Goal: Entertainment & Leisure: Consume media (video, audio)

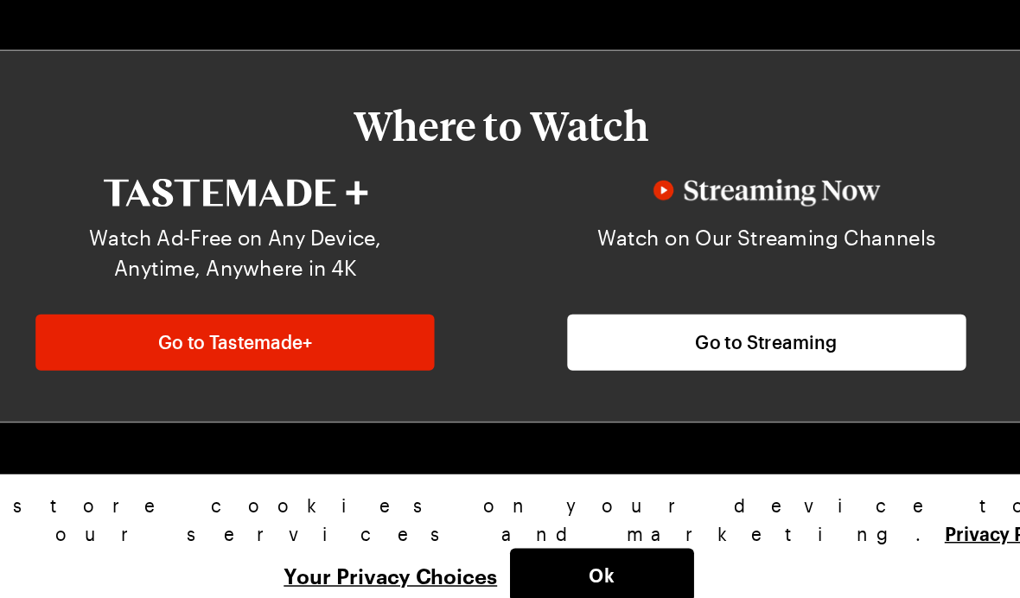
scroll to position [679, 0]
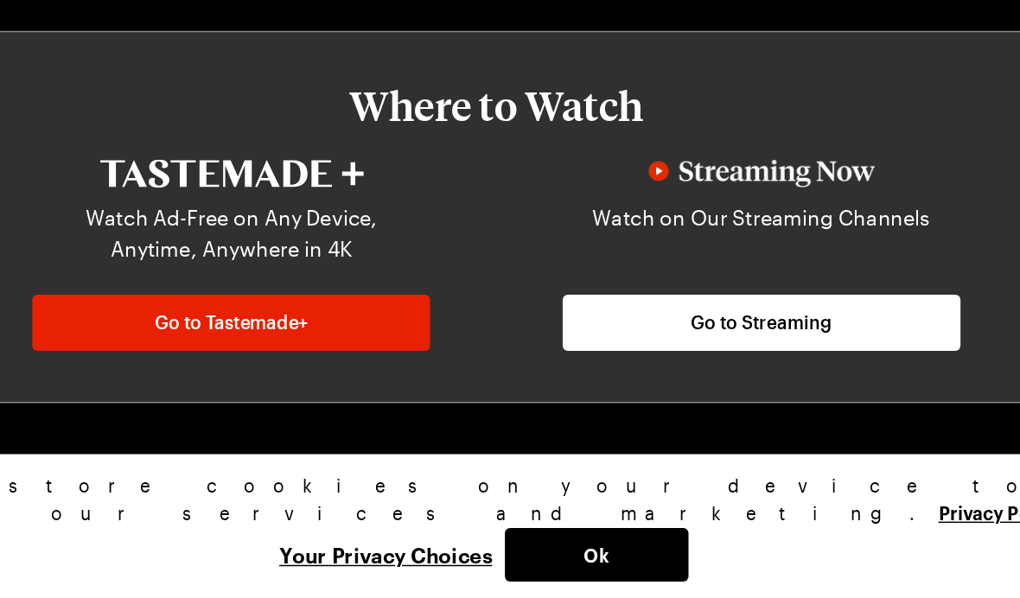
click at [642, 402] on span "Go to Streaming" at bounding box center [690, 410] width 96 height 17
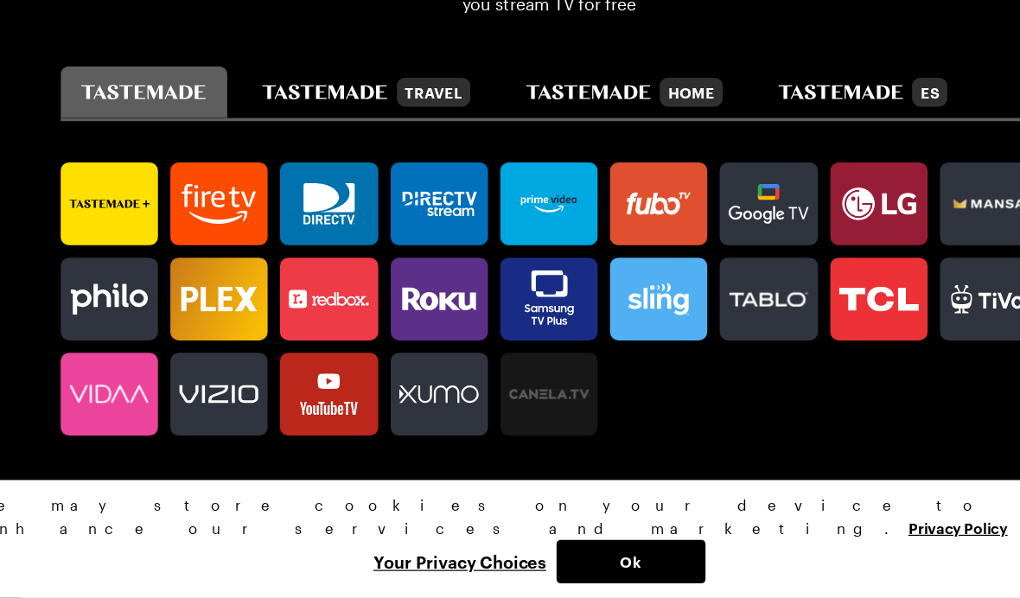
scroll to position [935, 0]
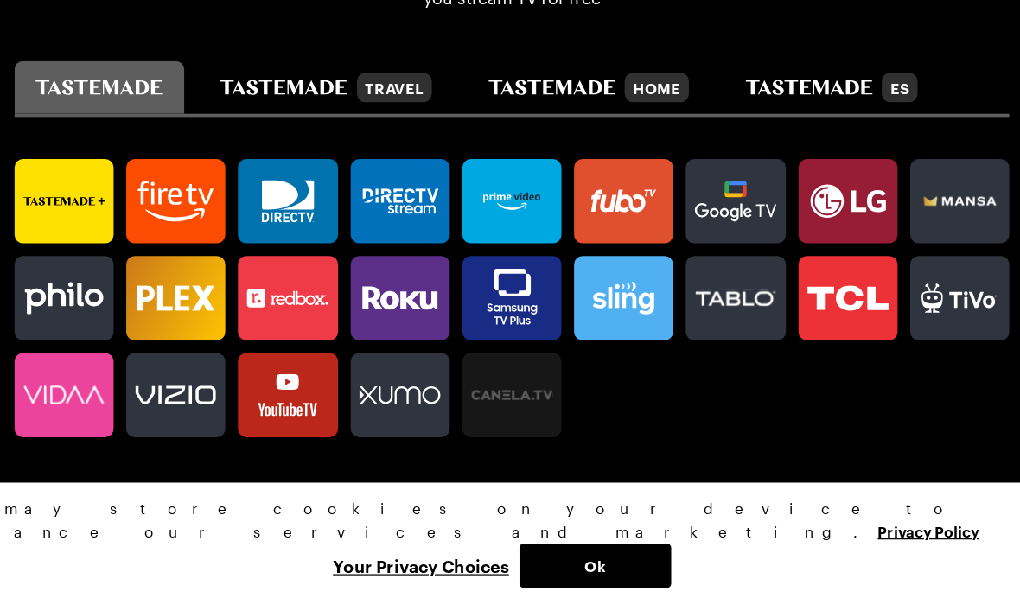
click at [102, 252] on icon at bounding box center [142, 269] width 81 height 35
click at [575, 259] on icon at bounding box center [602, 268] width 54 height 18
click at [102, 252] on icon at bounding box center [142, 269] width 81 height 35
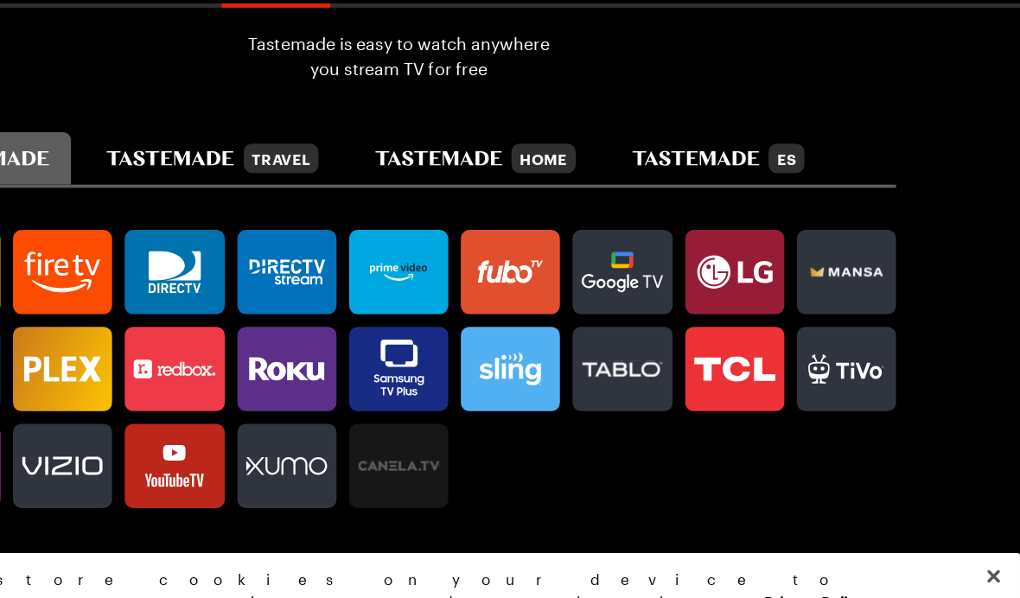
click at [445, 163] on div "Travel" at bounding box center [413, 175] width 61 height 24
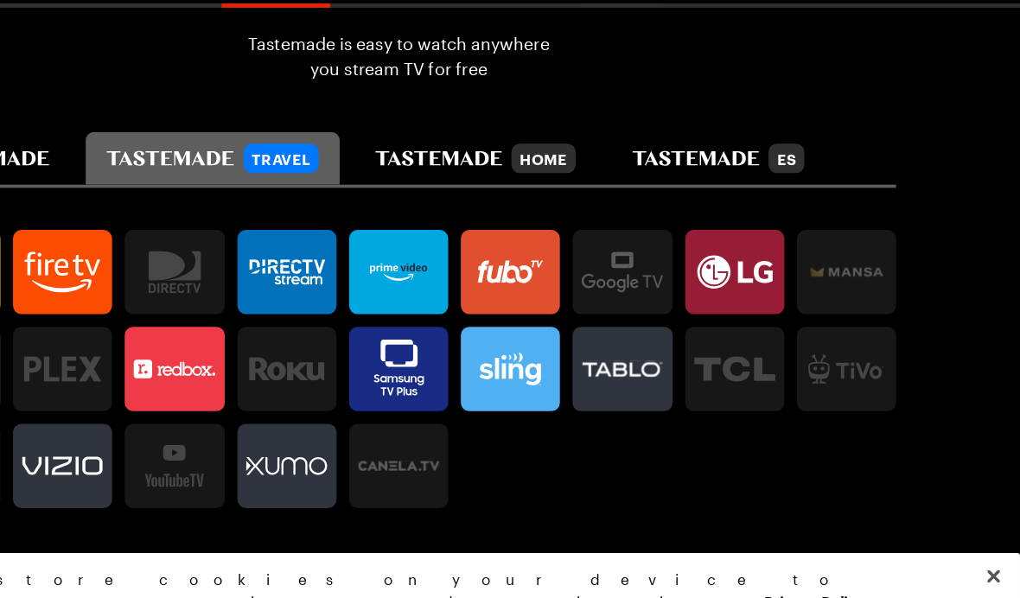
click at [596, 169] on icon "tastemade home" at bounding box center [543, 175] width 105 height 12
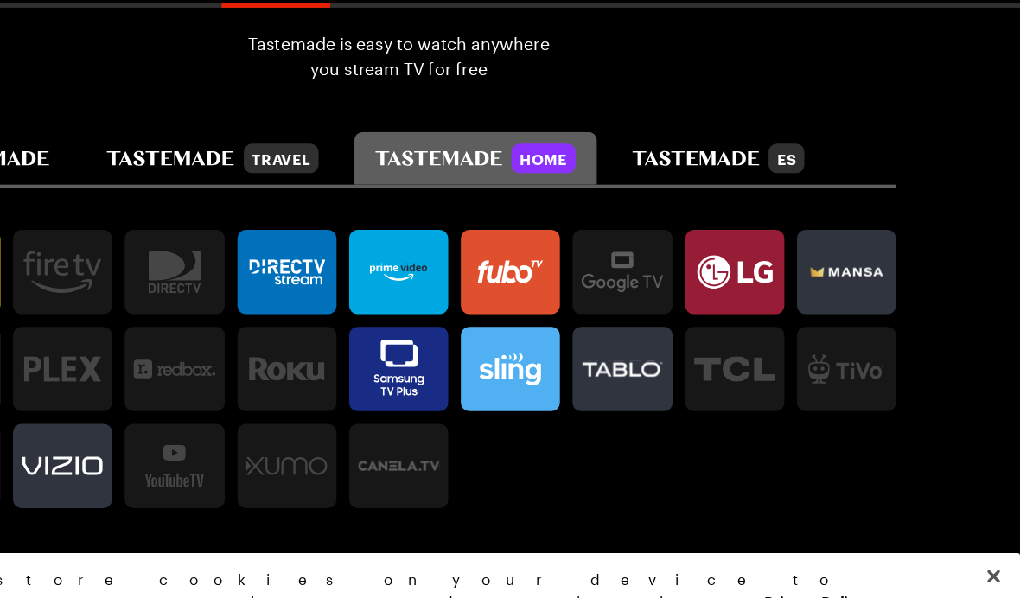
scroll to position [0, 558]
click at [499, 329] on icon at bounding box center [512, 338] width 27 height 18
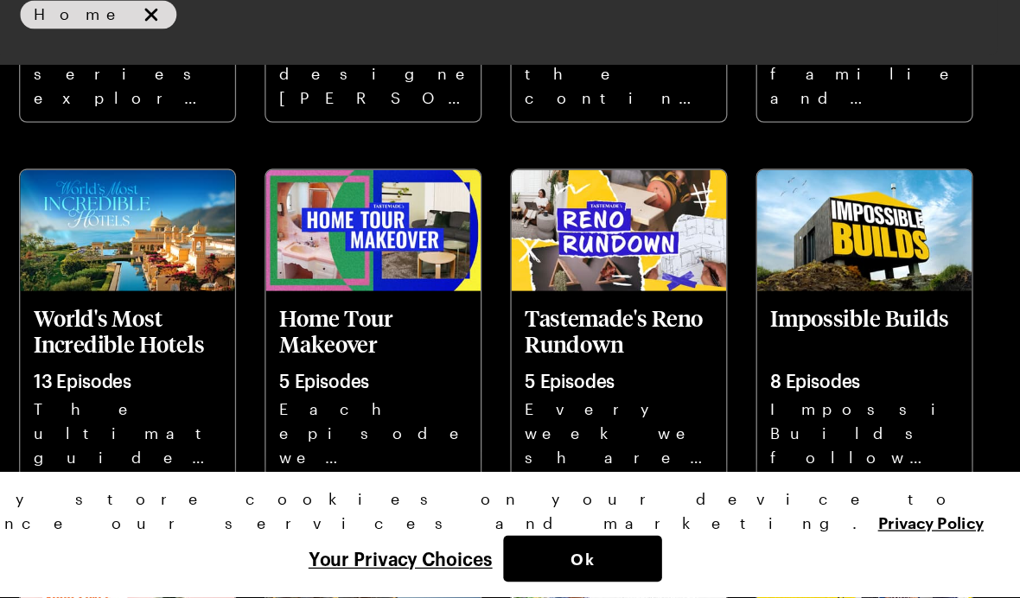
scroll to position [891, 0]
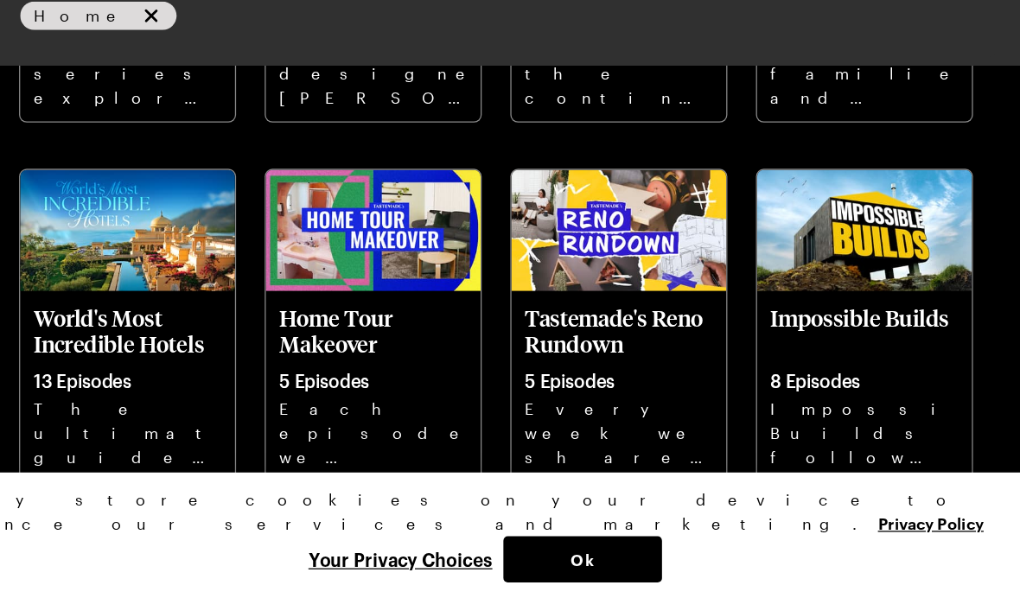
click at [726, 368] on p "Impossible Builds" at bounding box center [800, 389] width 148 height 42
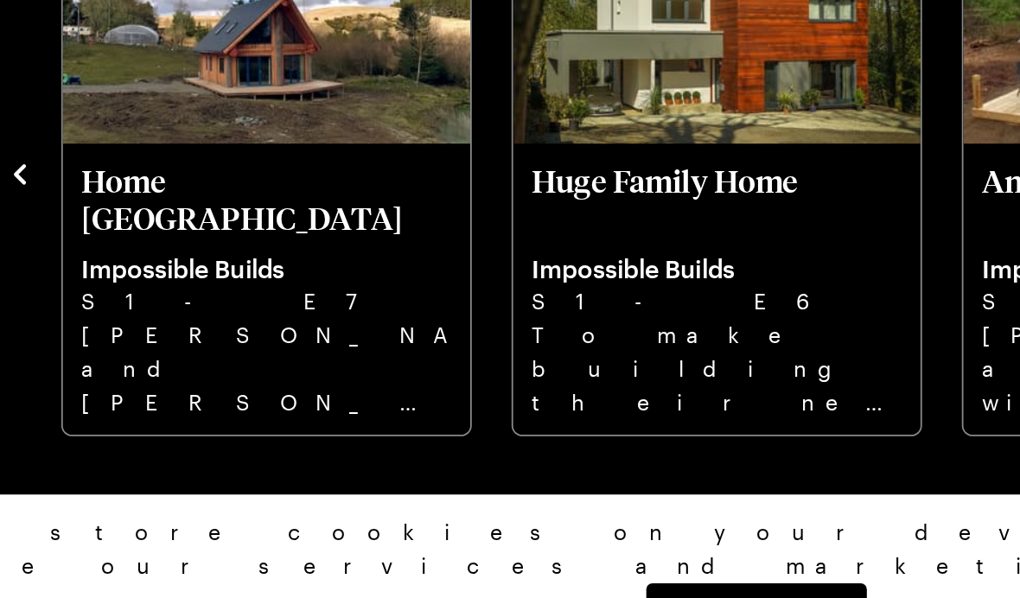
scroll to position [389, 0]
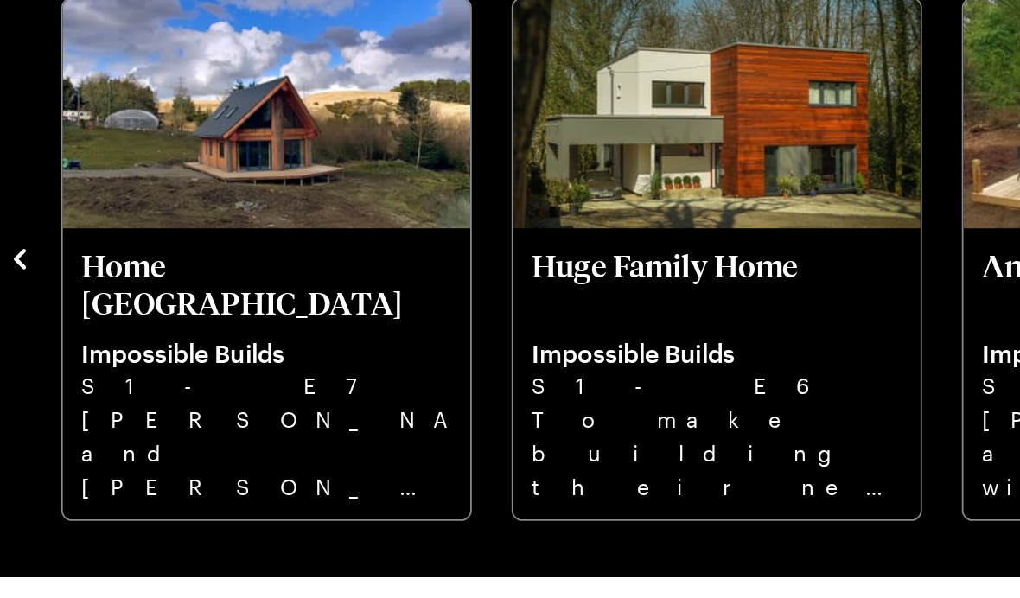
click at [487, 401] on p "To make building their new home affordable, the Lambert family discovered a kit…" at bounding box center [555, 428] width 209 height 55
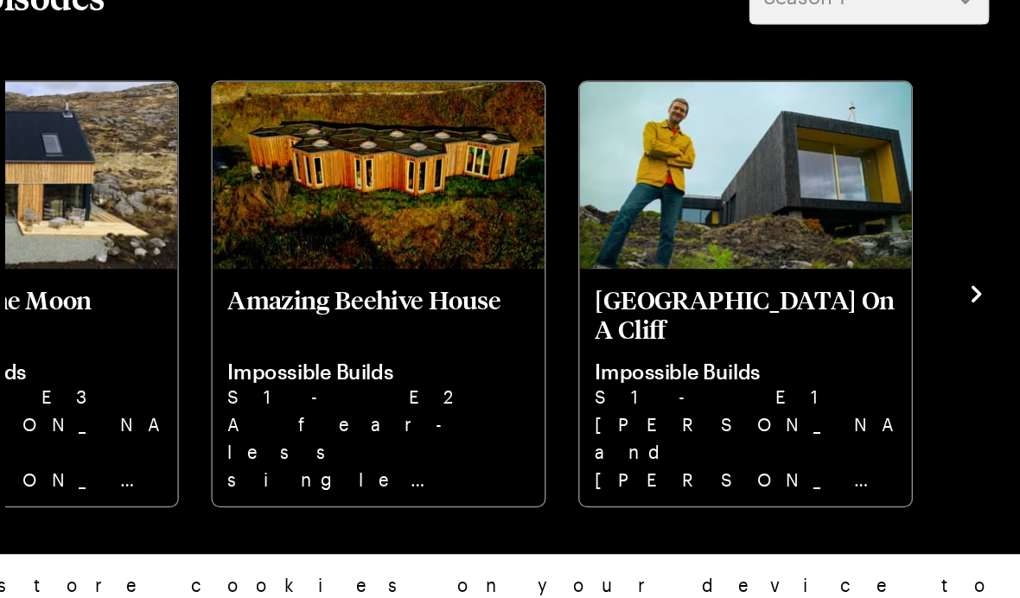
click at [665, 208] on div "House For The Future Impossible Builds S1 - E8 A charismatic petrolhead attempt…" at bounding box center [510, 318] width 713 height 301
click at [849, 311] on icon "navigate to next item" at bounding box center [857, 319] width 17 height 17
click at [593, 382] on p "S1 - E1" at bounding box center [697, 391] width 209 height 19
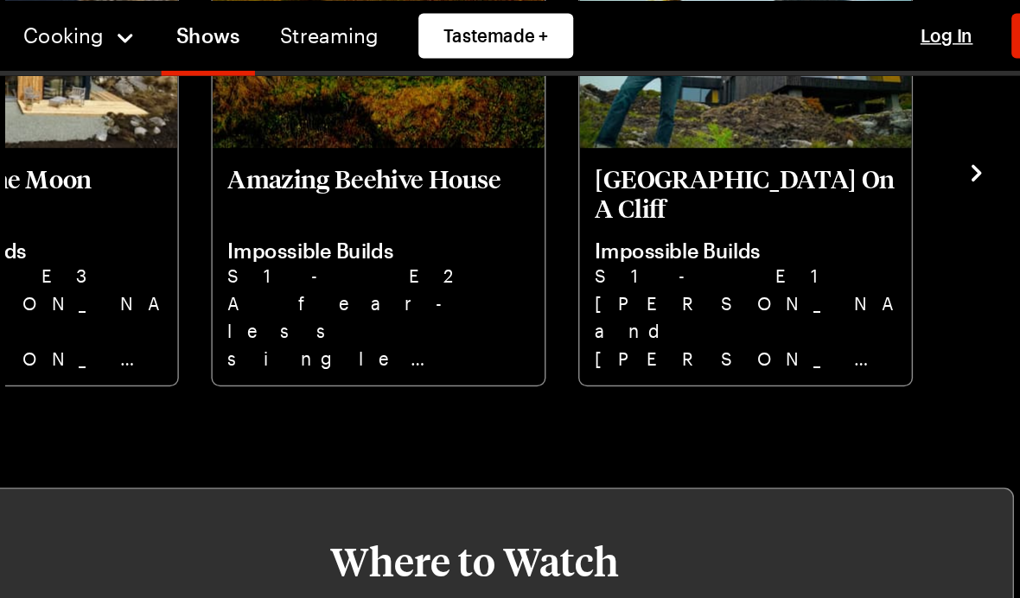
scroll to position [581, 0]
